Goal: Task Accomplishment & Management: Use online tool/utility

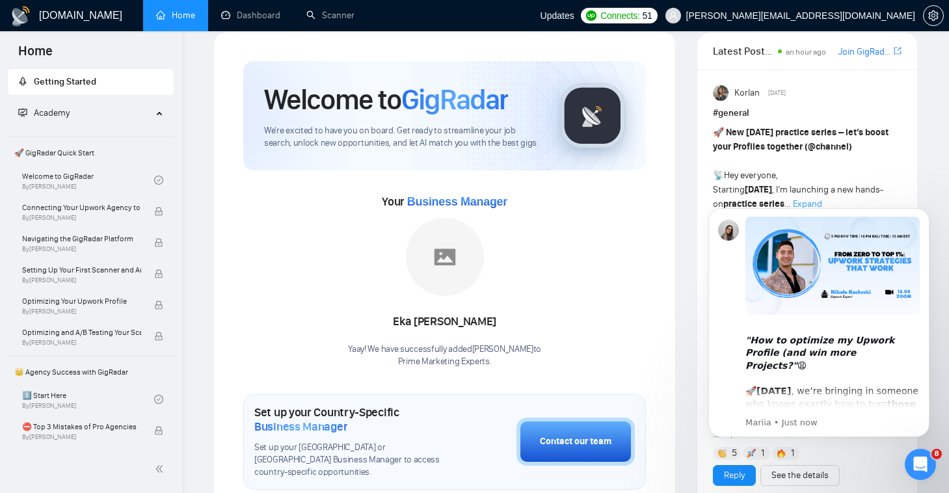
scroll to position [16, 0]
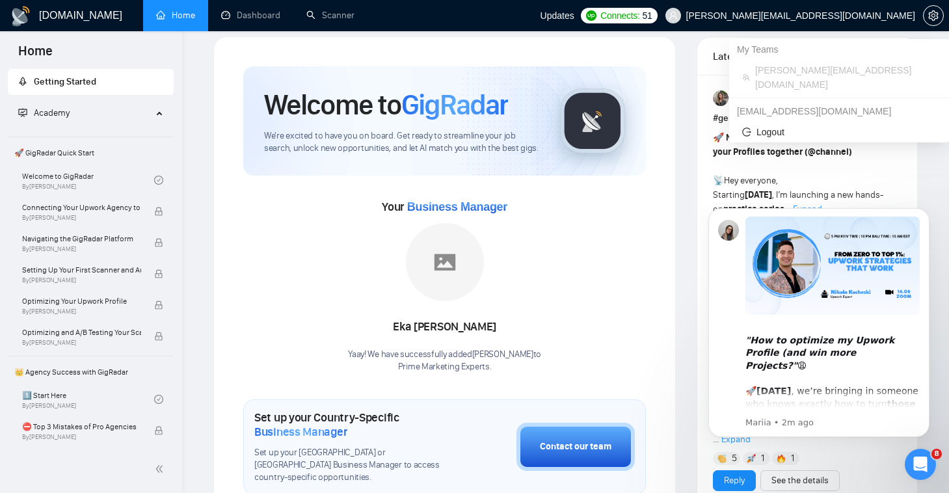
click at [891, 16] on span "michael@primemarketingexperts.com" at bounding box center [800, 16] width 229 height 0
click at [793, 125] on span "Logout" at bounding box center [839, 132] width 194 height 14
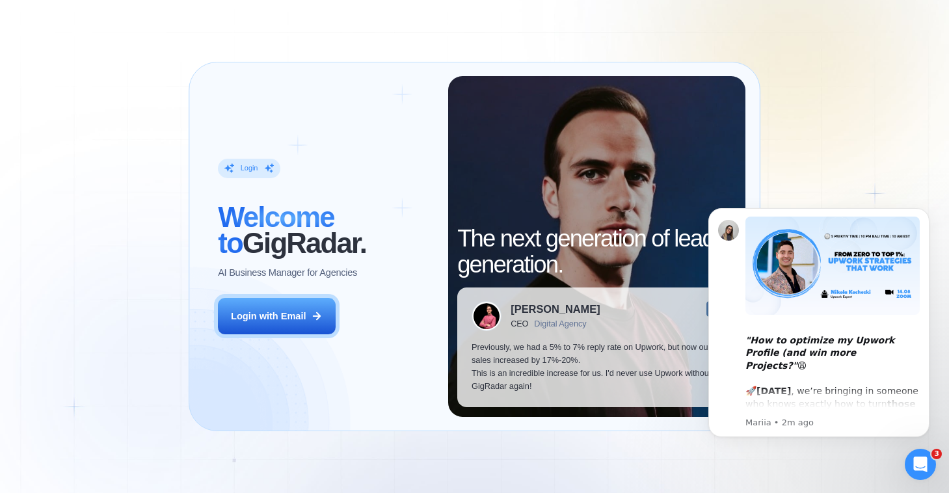
click at [359, 343] on div "Login ‍ Welcome to GigRadar. AI Business Manager for Agencies Login with Email" at bounding box center [326, 246] width 244 height 340
click at [330, 334] on div "Login ‍ Welcome to GigRadar. AI Business Manager for Agencies Login with Email" at bounding box center [326, 246] width 244 height 340
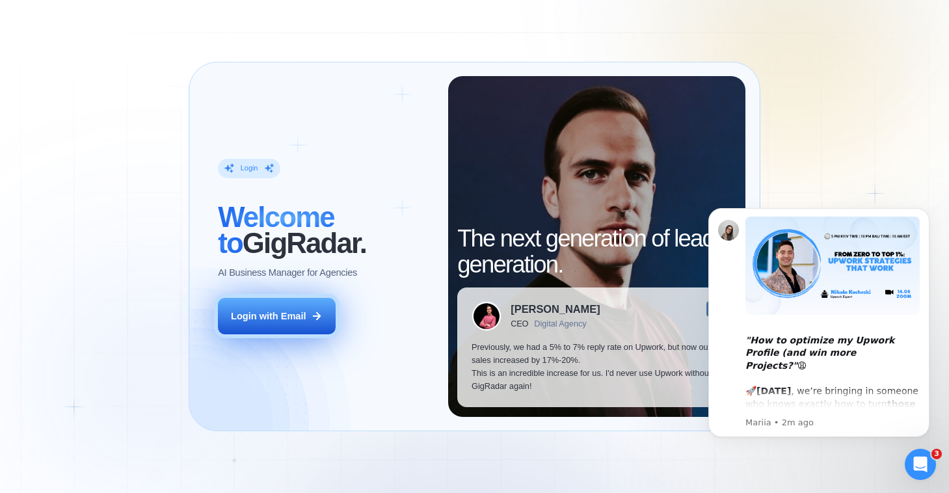
click at [328, 323] on button "Login with Email" at bounding box center [277, 316] width 118 height 37
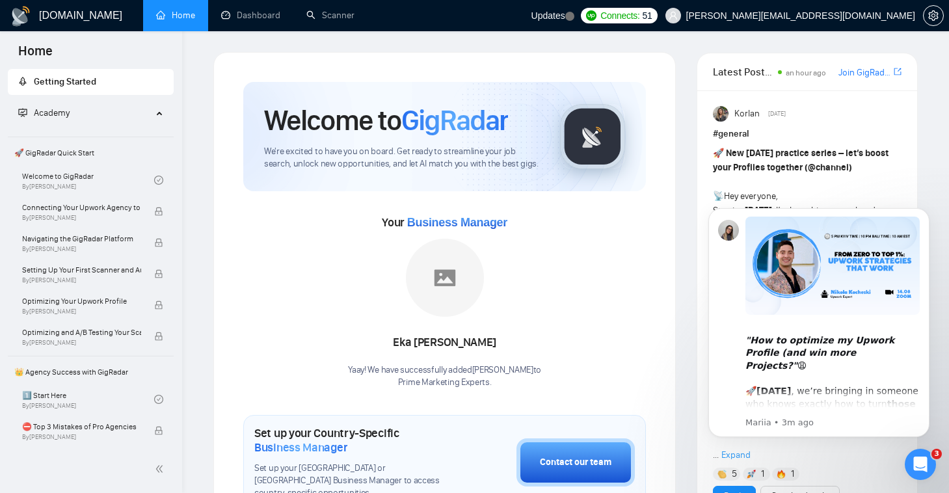
click at [574, 8] on div "Updates" at bounding box center [552, 15] width 43 height 31
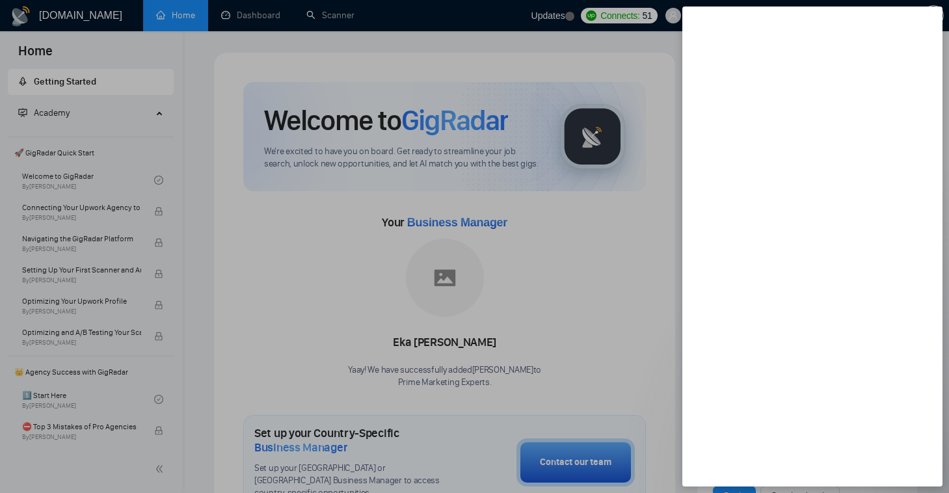
click at [631, 9] on div at bounding box center [474, 246] width 949 height 493
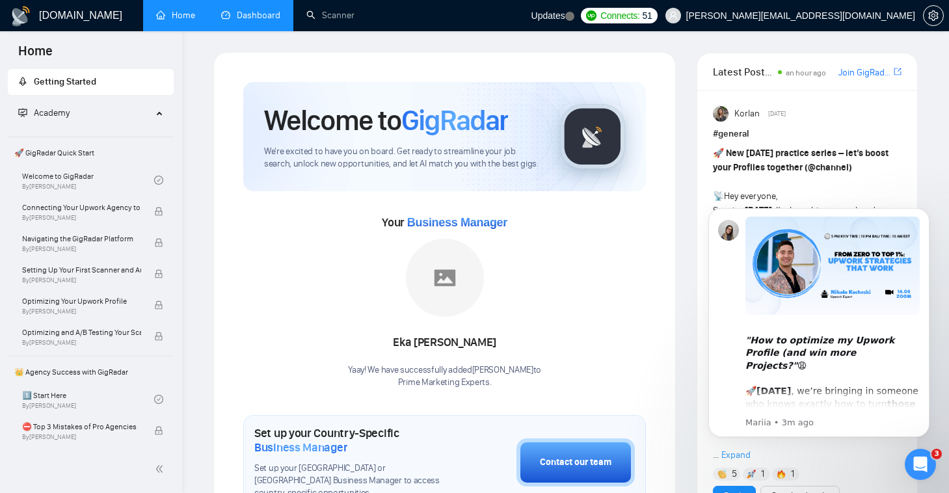
click at [252, 16] on link "Dashboard" at bounding box center [250, 15] width 59 height 11
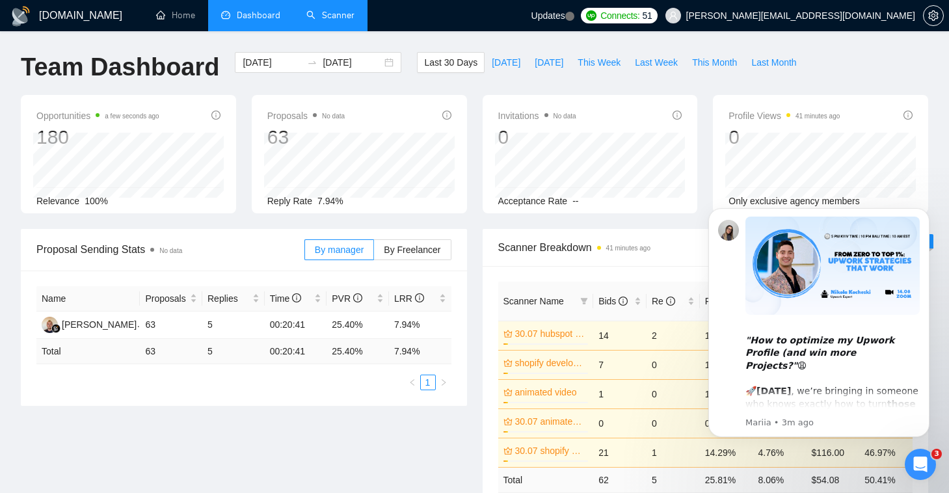
click at [327, 17] on link "Scanner" at bounding box center [330, 15] width 48 height 11
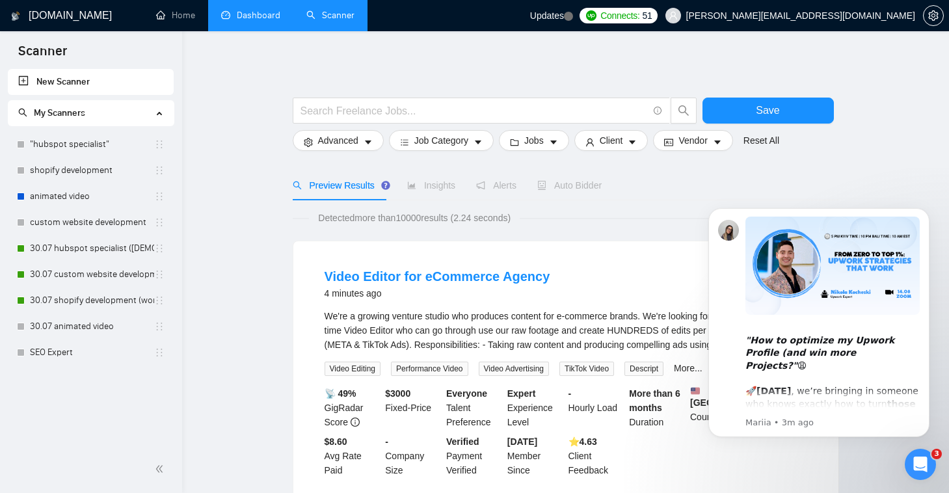
scroll to position [8, 0]
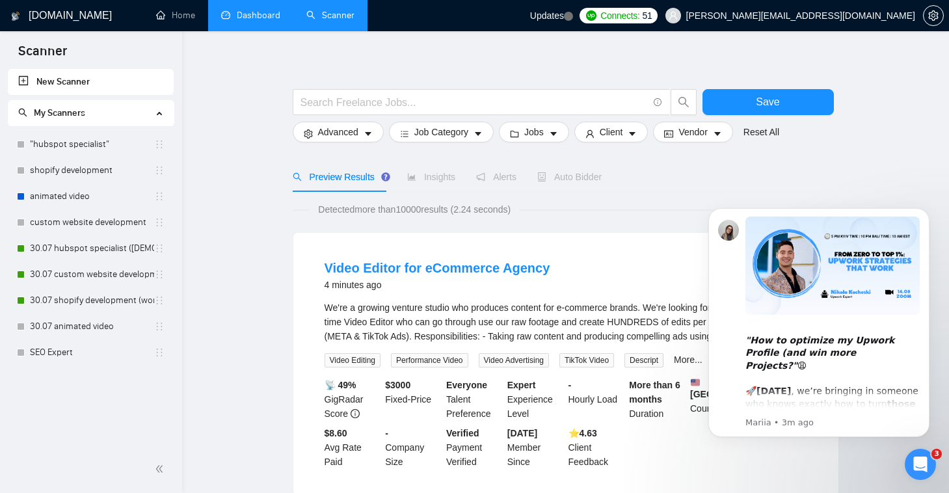
click at [924, 469] on icon "Open Intercom Messenger" at bounding box center [920, 464] width 21 height 21
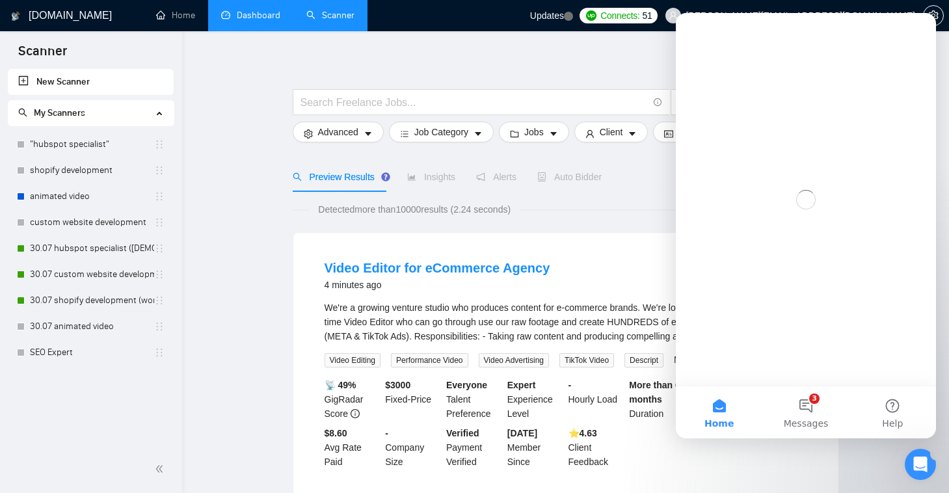
scroll to position [0, 0]
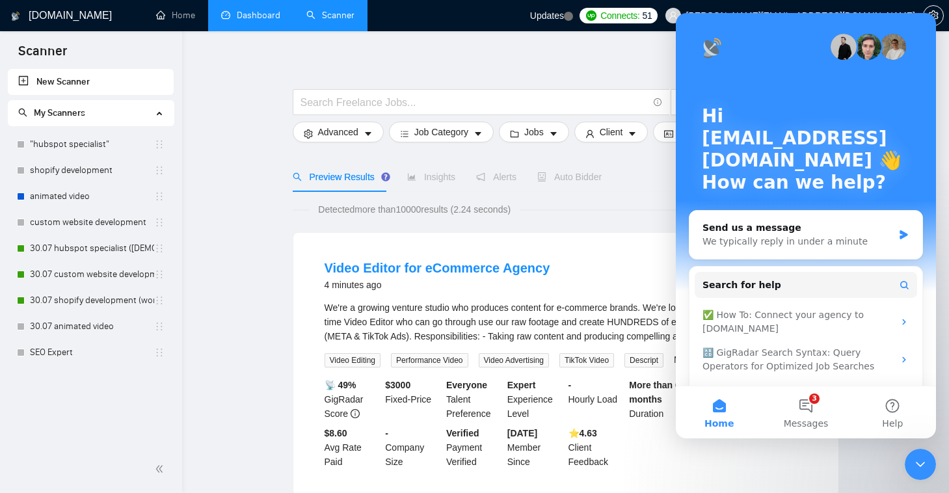
click at [924, 469] on icon "Close Intercom Messenger" at bounding box center [920, 464] width 16 height 16
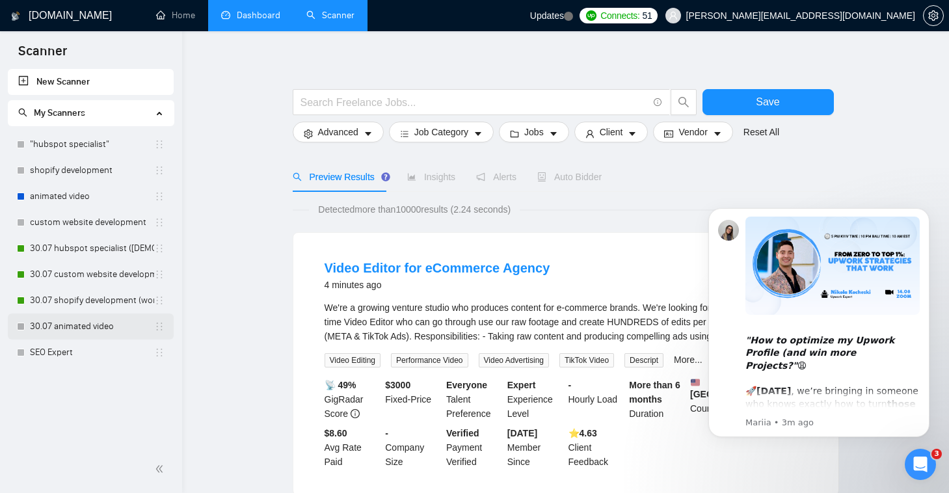
click at [110, 320] on link "30.07 animated video" at bounding box center [92, 326] width 124 height 26
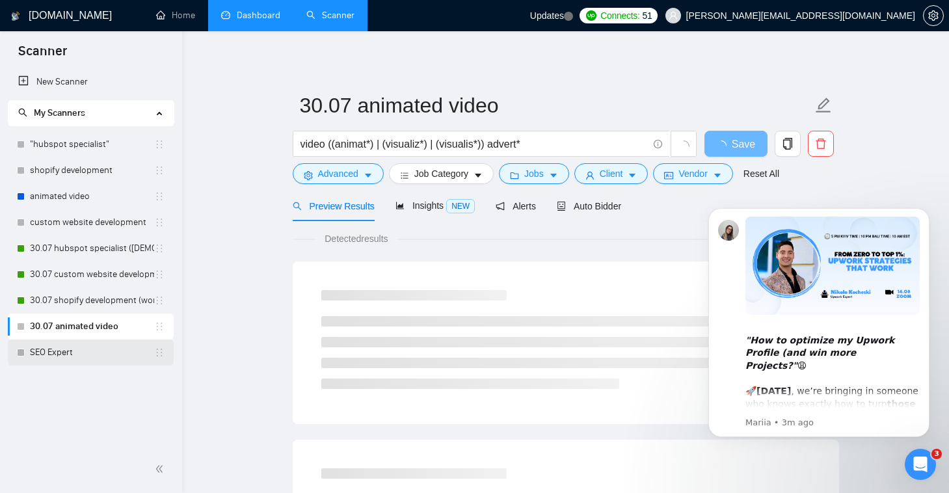
click at [100, 349] on link "SEO Expert" at bounding box center [92, 352] width 124 height 26
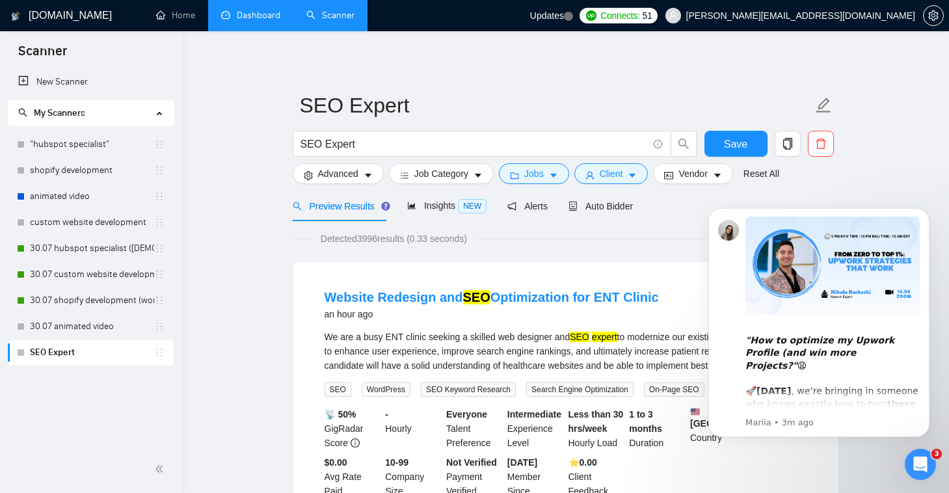
click at [638, 201] on div "Preview Results Insights NEW Alerts Auto Bidder" at bounding box center [566, 206] width 546 height 31
click at [612, 204] on span "Auto Bidder" at bounding box center [600, 206] width 64 height 10
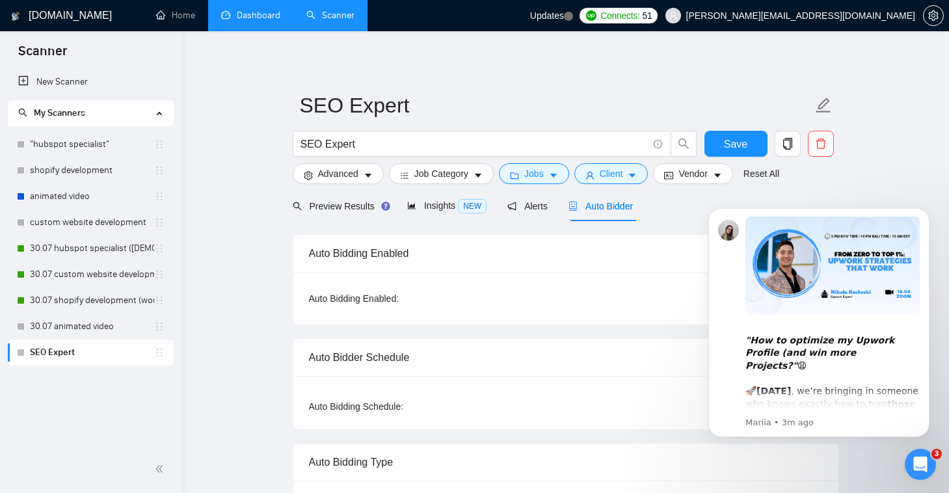
click at [923, 471] on icon "Open Intercom Messenger" at bounding box center [920, 464] width 21 height 21
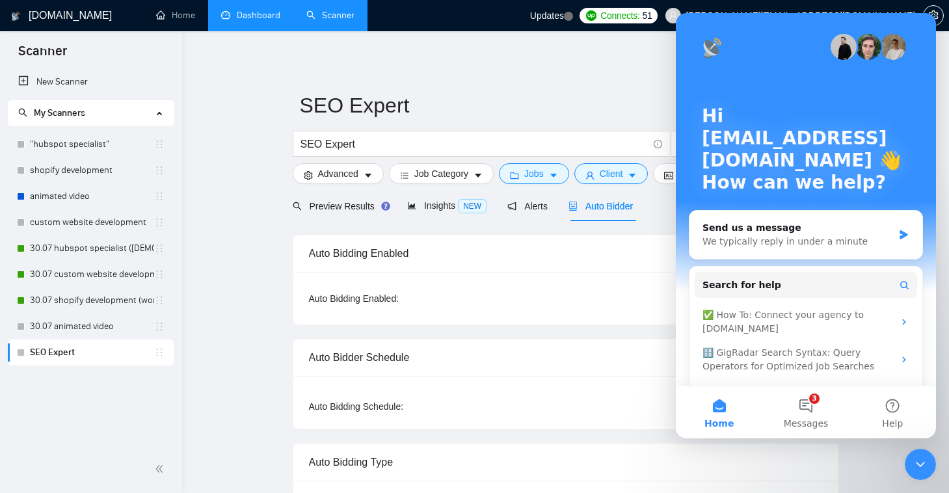
click at [713, 20] on div "Hi hello@primemarketingexperts.com 👋 How can we help?" at bounding box center [806, 152] width 234 height 278
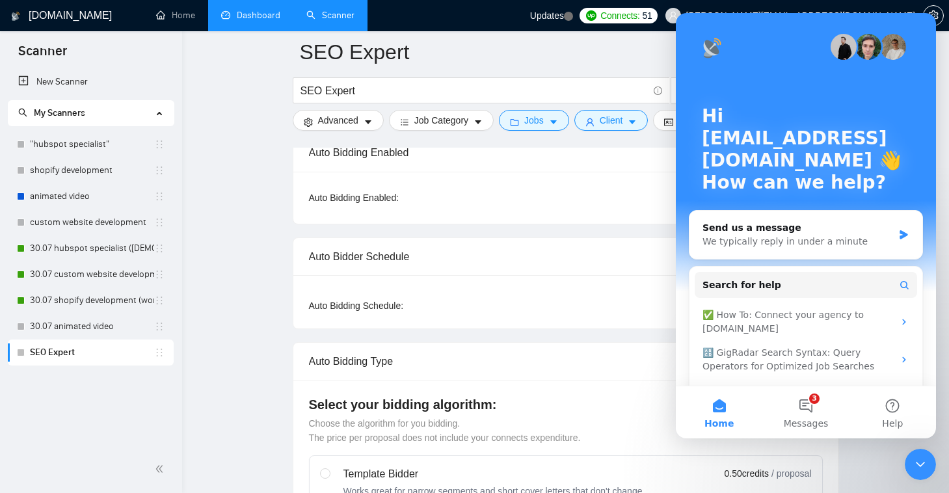
scroll to position [133, 0]
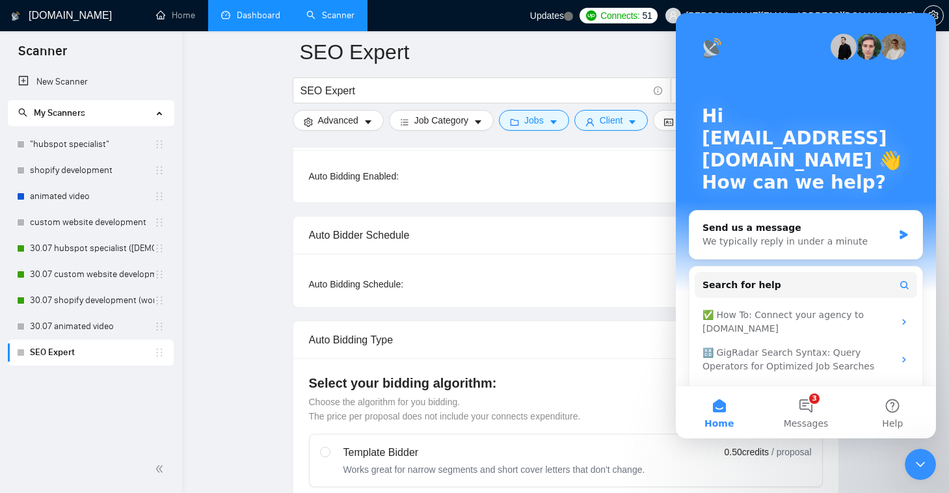
click at [921, 462] on icon "Close Intercom Messenger" at bounding box center [920, 464] width 16 height 16
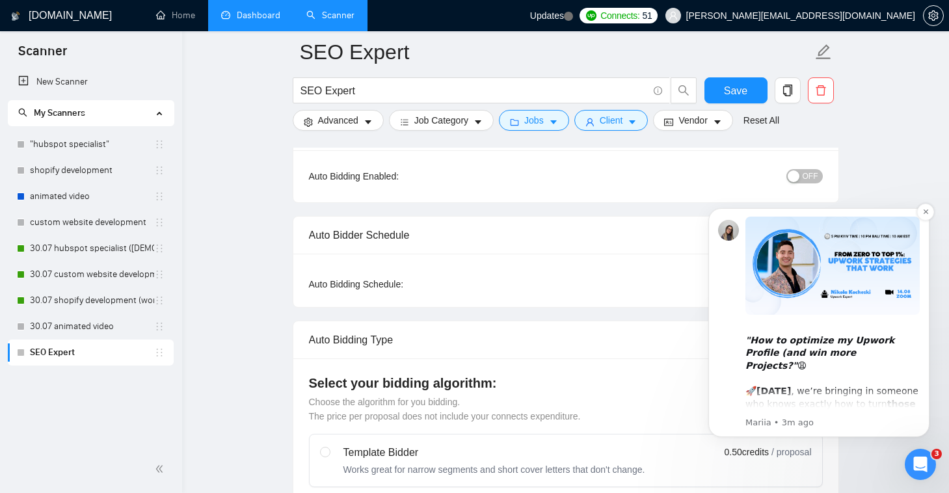
scroll to position [0, 0]
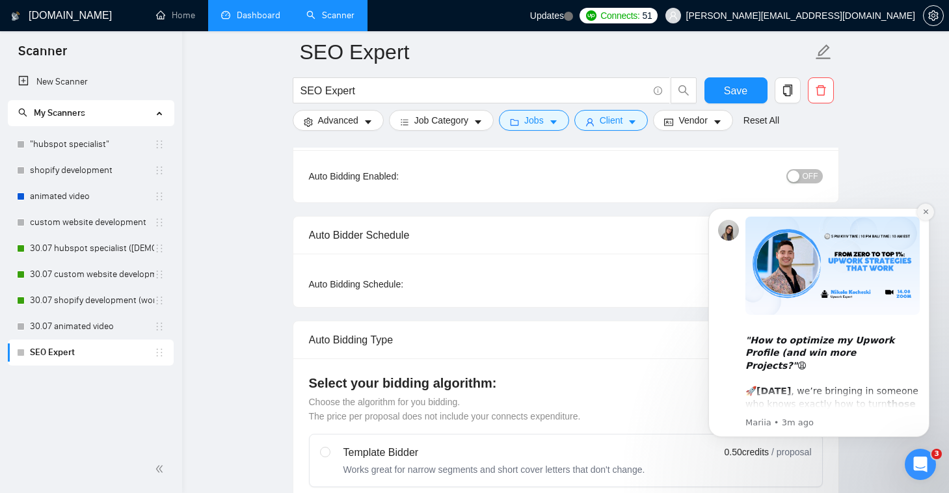
click at [927, 212] on icon "Dismiss notification" at bounding box center [925, 211] width 7 height 7
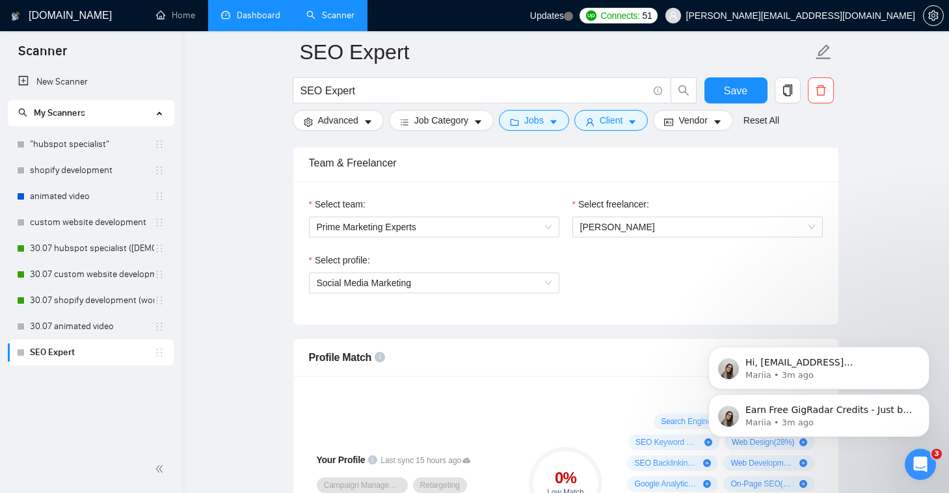
scroll to position [673, 0]
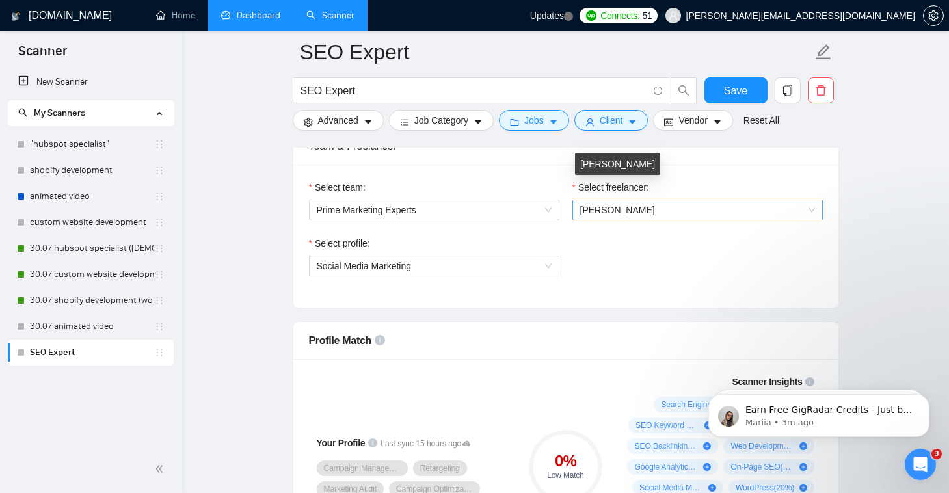
click at [629, 200] on div "Michael Krieger" at bounding box center [697, 210] width 250 height 21
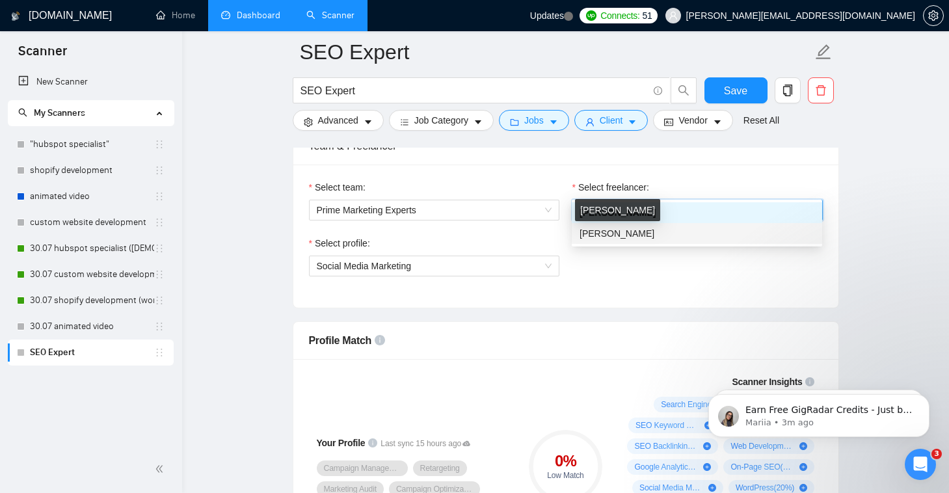
click at [631, 230] on span "Thierryne Krieger" at bounding box center [616, 233] width 75 height 10
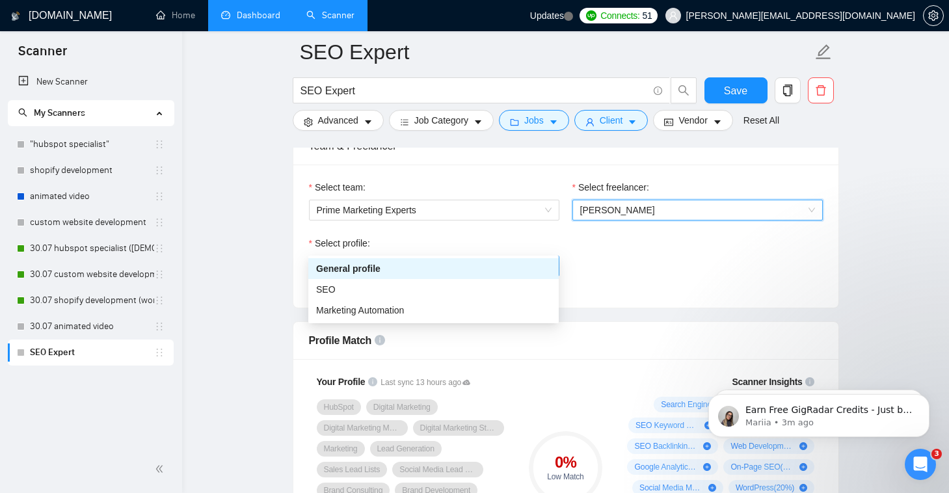
click at [456, 256] on span "General profile" at bounding box center [434, 266] width 235 height 20
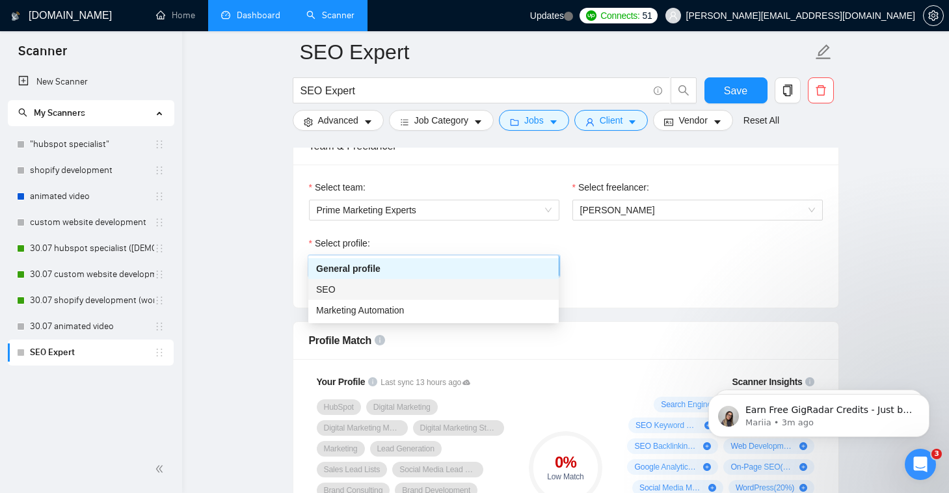
click at [457, 291] on div "SEO" at bounding box center [433, 289] width 235 height 14
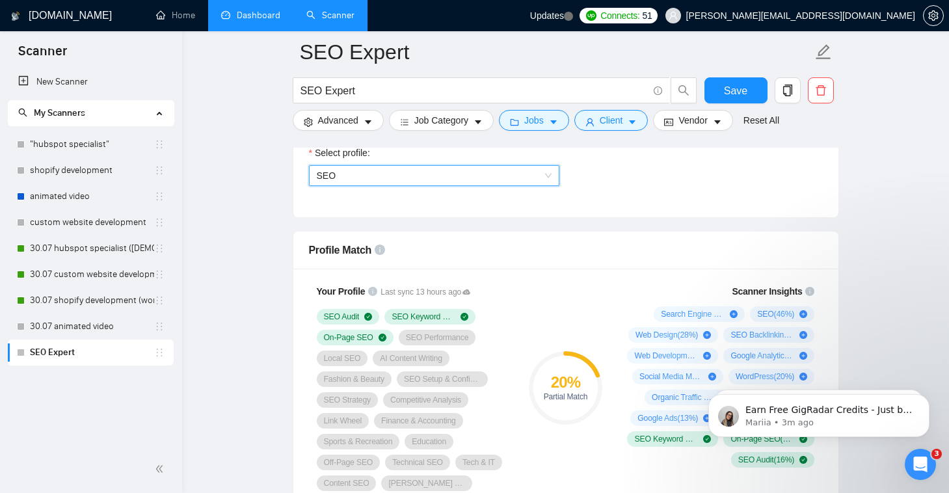
scroll to position [782, 0]
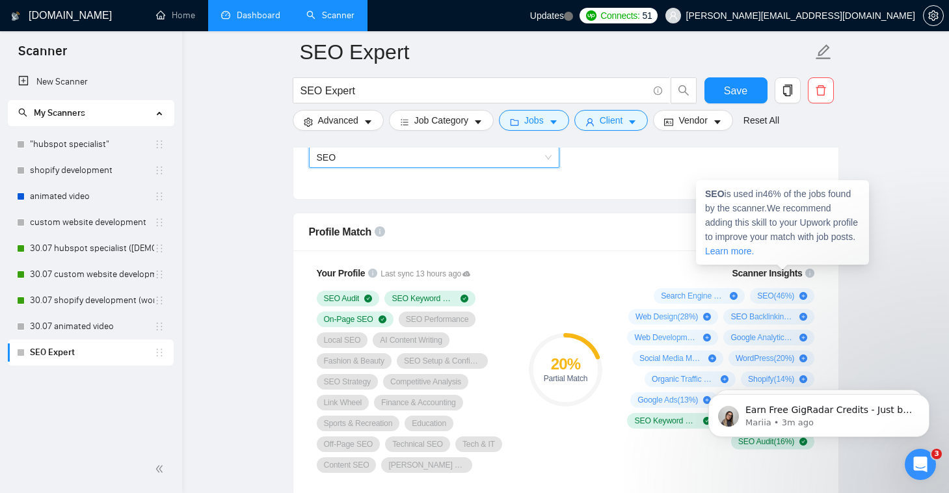
click at [804, 288] on div "SEO ( 46 %)" at bounding box center [782, 296] width 64 height 16
click at [766, 291] on span "SEO ( 46 %)" at bounding box center [775, 296] width 37 height 10
